Goal: Task Accomplishment & Management: Manage account settings

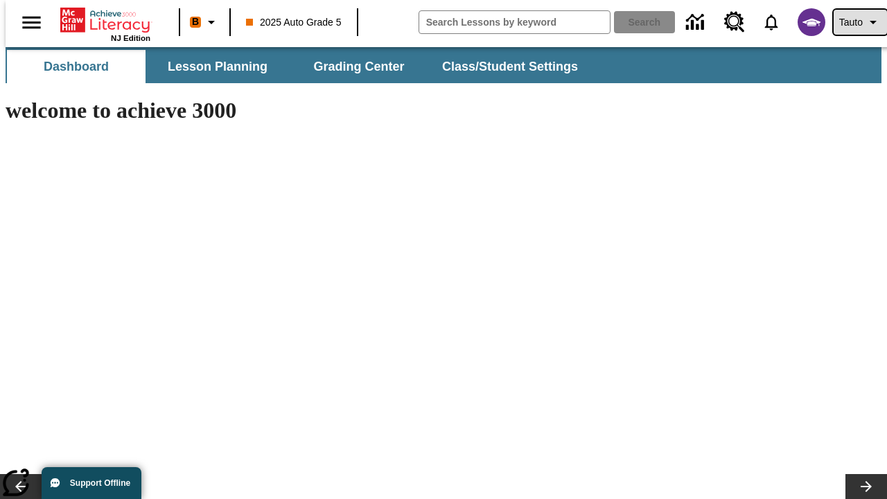
click at [853, 22] on span "Tauto" at bounding box center [852, 22] width 24 height 15
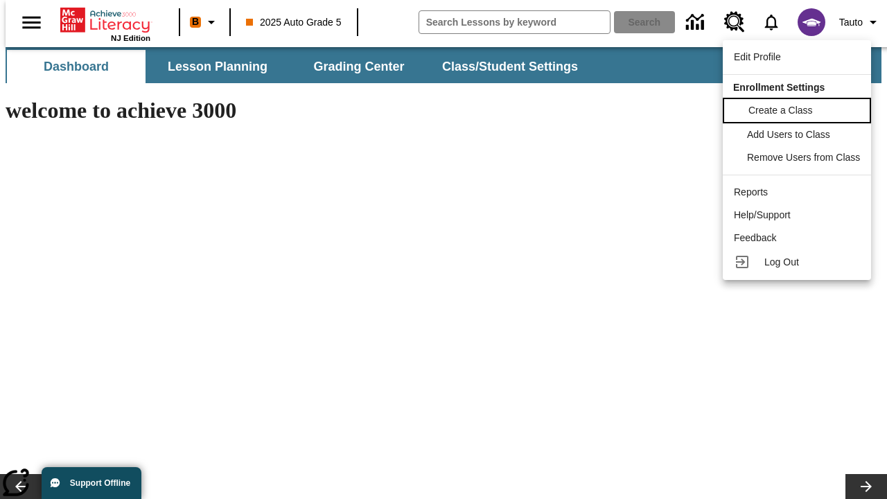
click at [799, 109] on span "Create a Class" at bounding box center [781, 110] width 64 height 11
click at [799, 134] on span "Add Users to Class" at bounding box center [790, 133] width 83 height 11
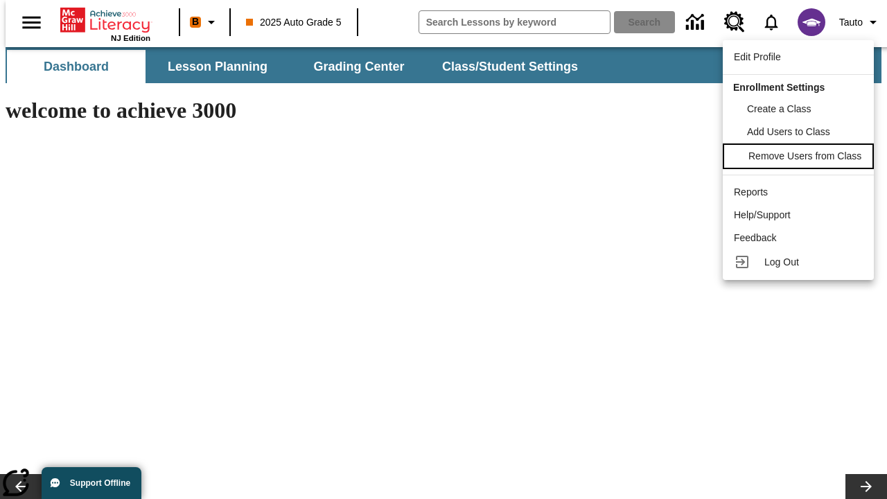
click at [799, 157] on span "Remove Users from Class" at bounding box center [805, 155] width 113 height 11
